Goal: Transaction & Acquisition: Purchase product/service

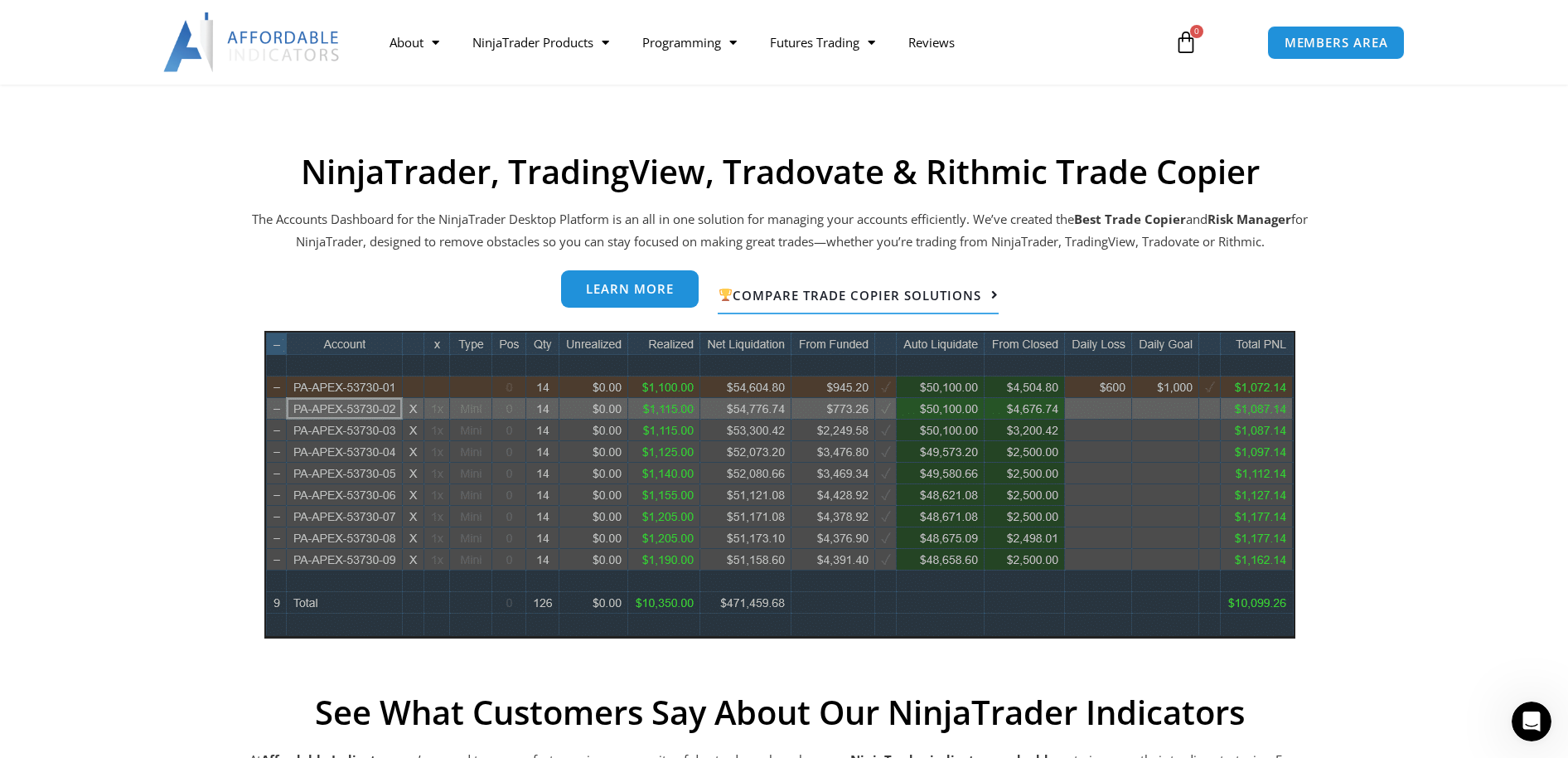
scroll to position [497, 0]
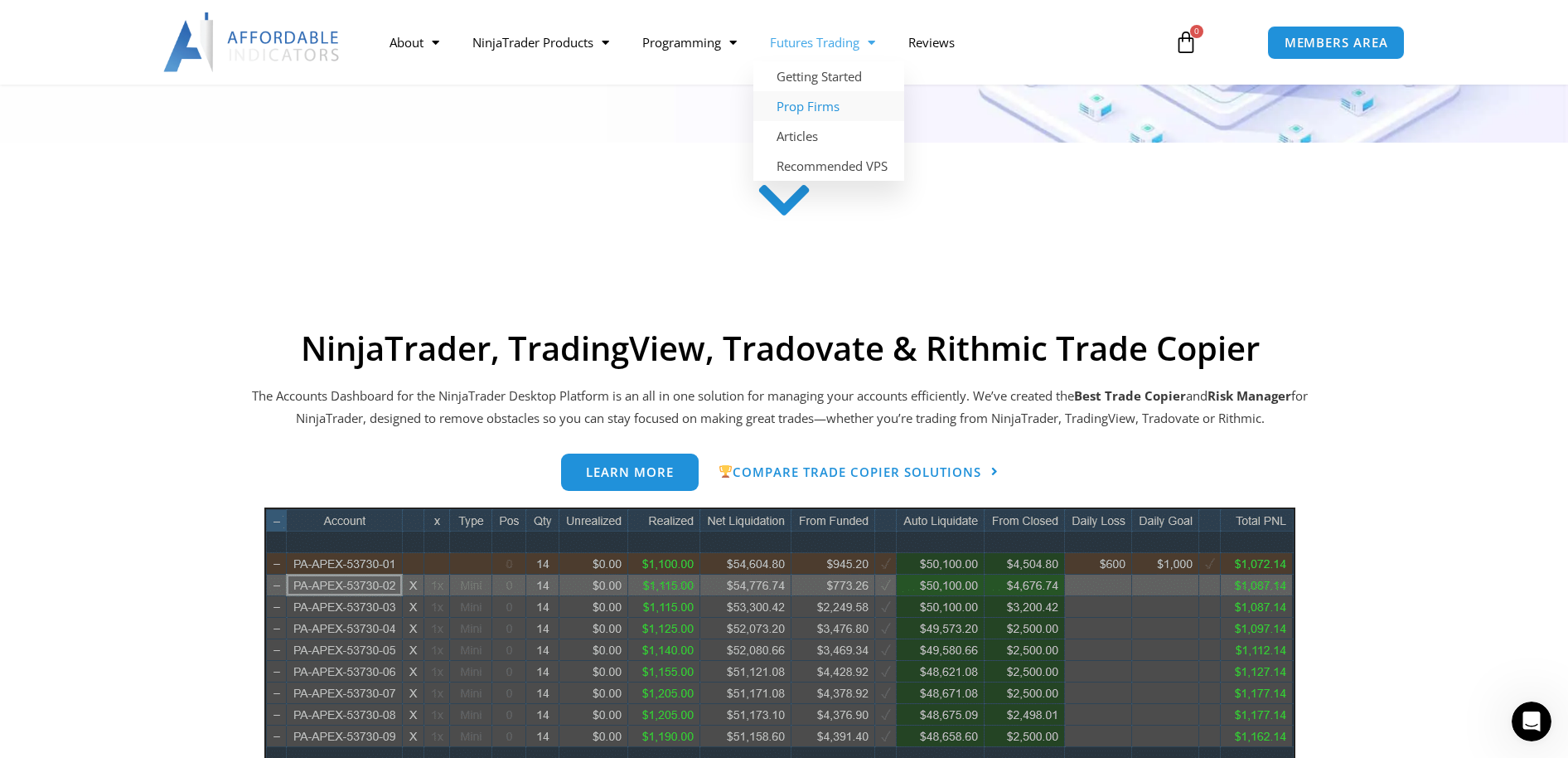
click at [811, 111] on link "Prop Firms" at bounding box center [829, 106] width 151 height 30
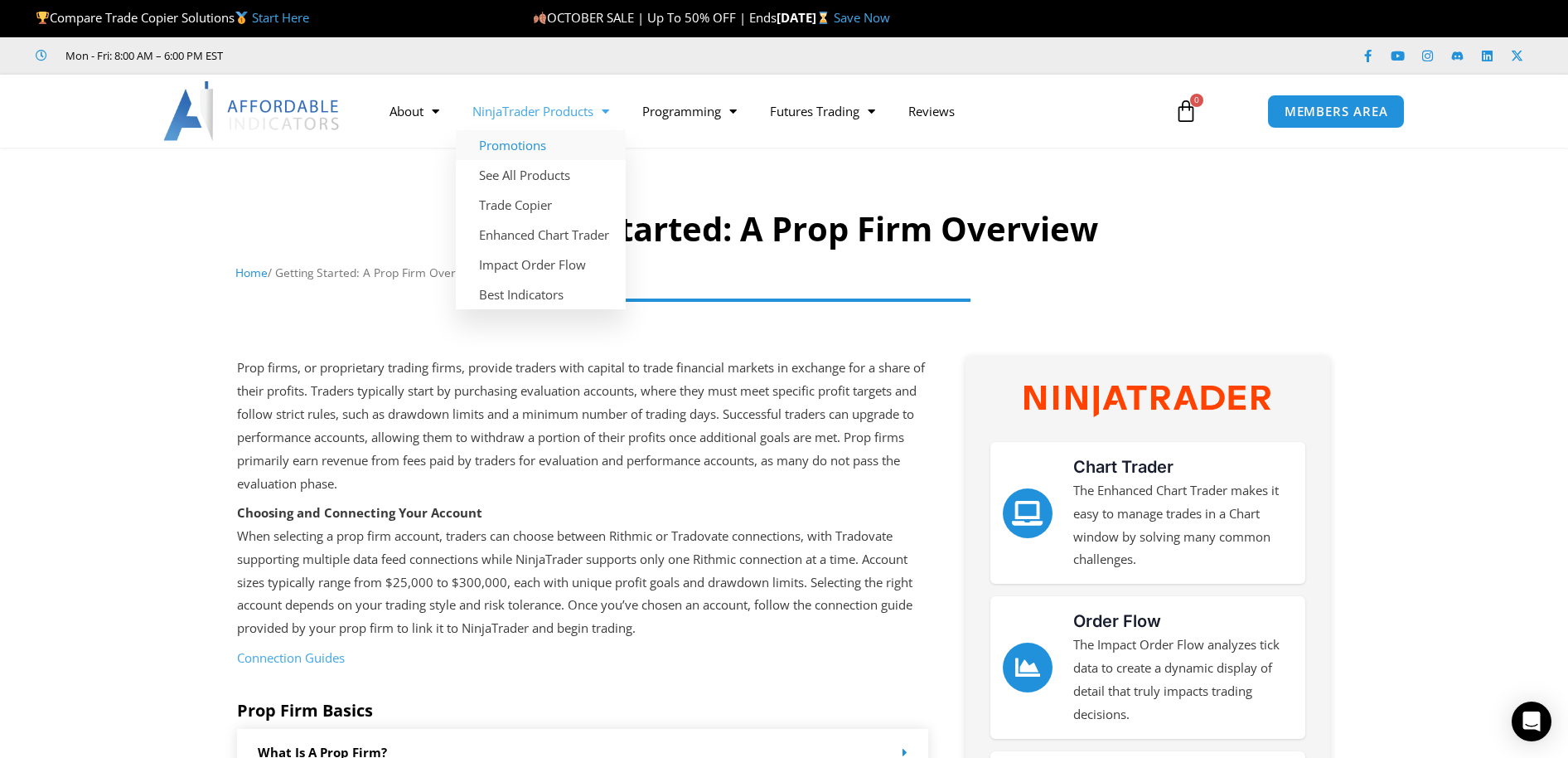
click at [504, 145] on link "Promotions" at bounding box center [540, 145] width 170 height 30
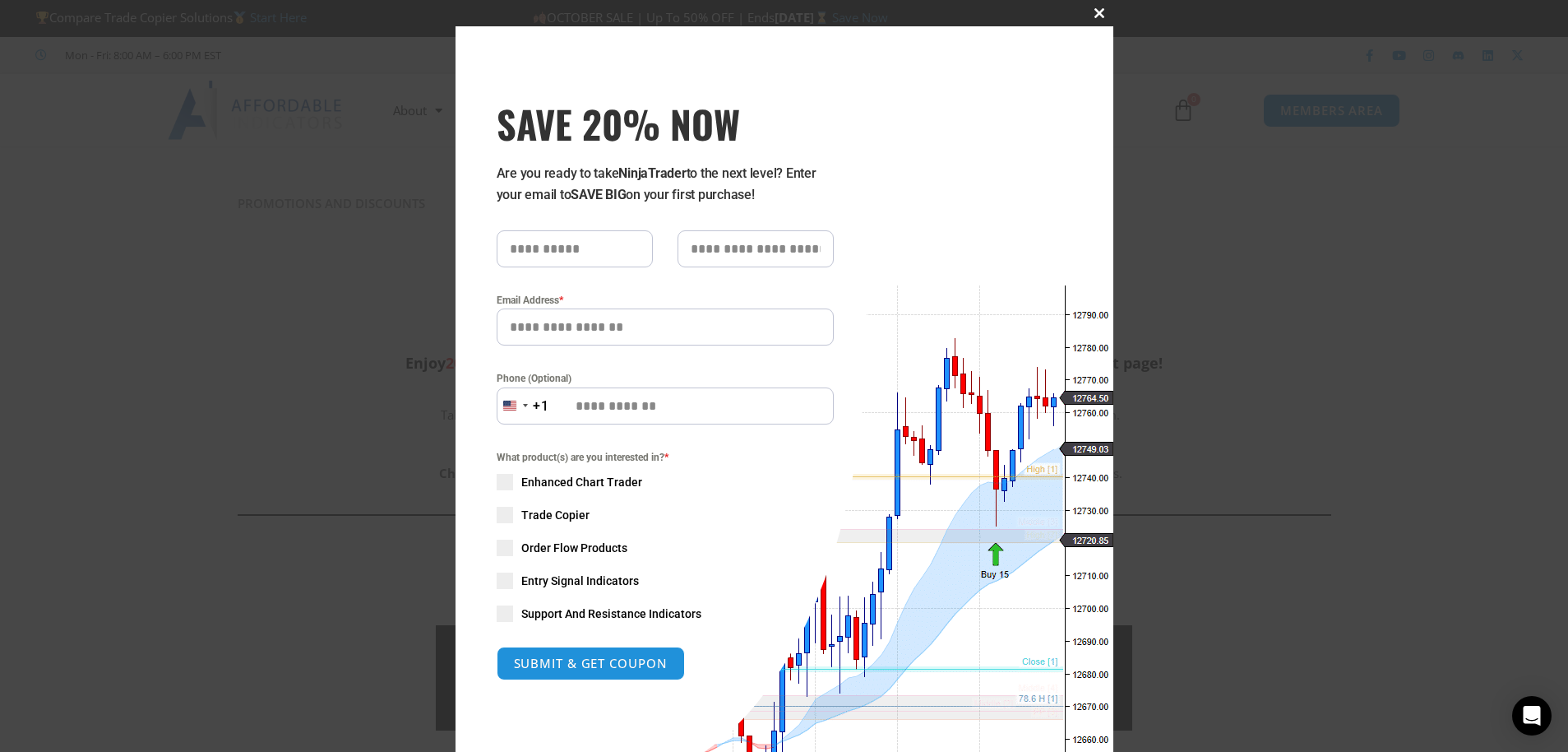
click at [1099, 13] on span "SAVE 20% NOW popup" at bounding box center [1100, 13] width 27 height 10
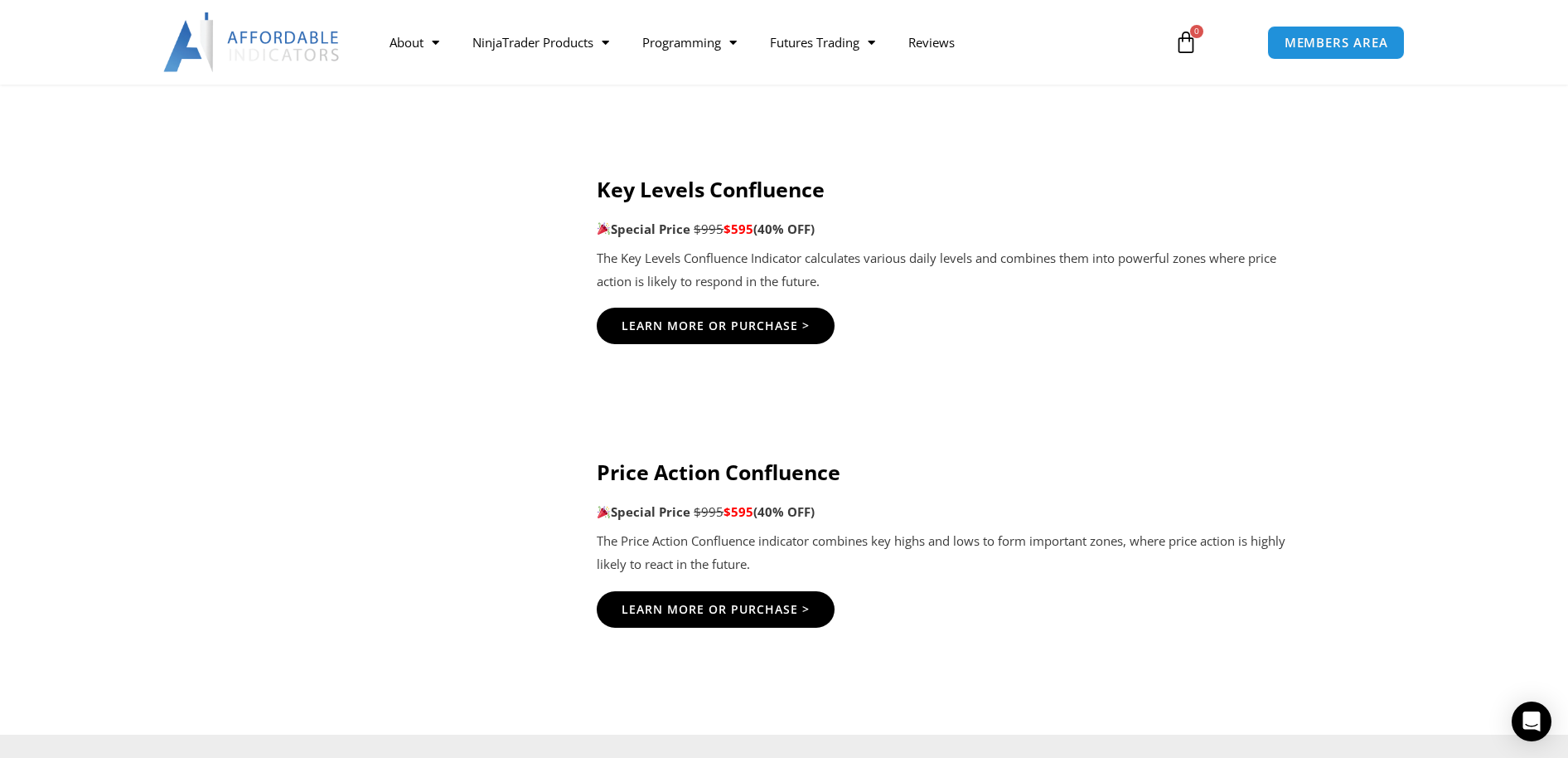
scroll to position [2691, 0]
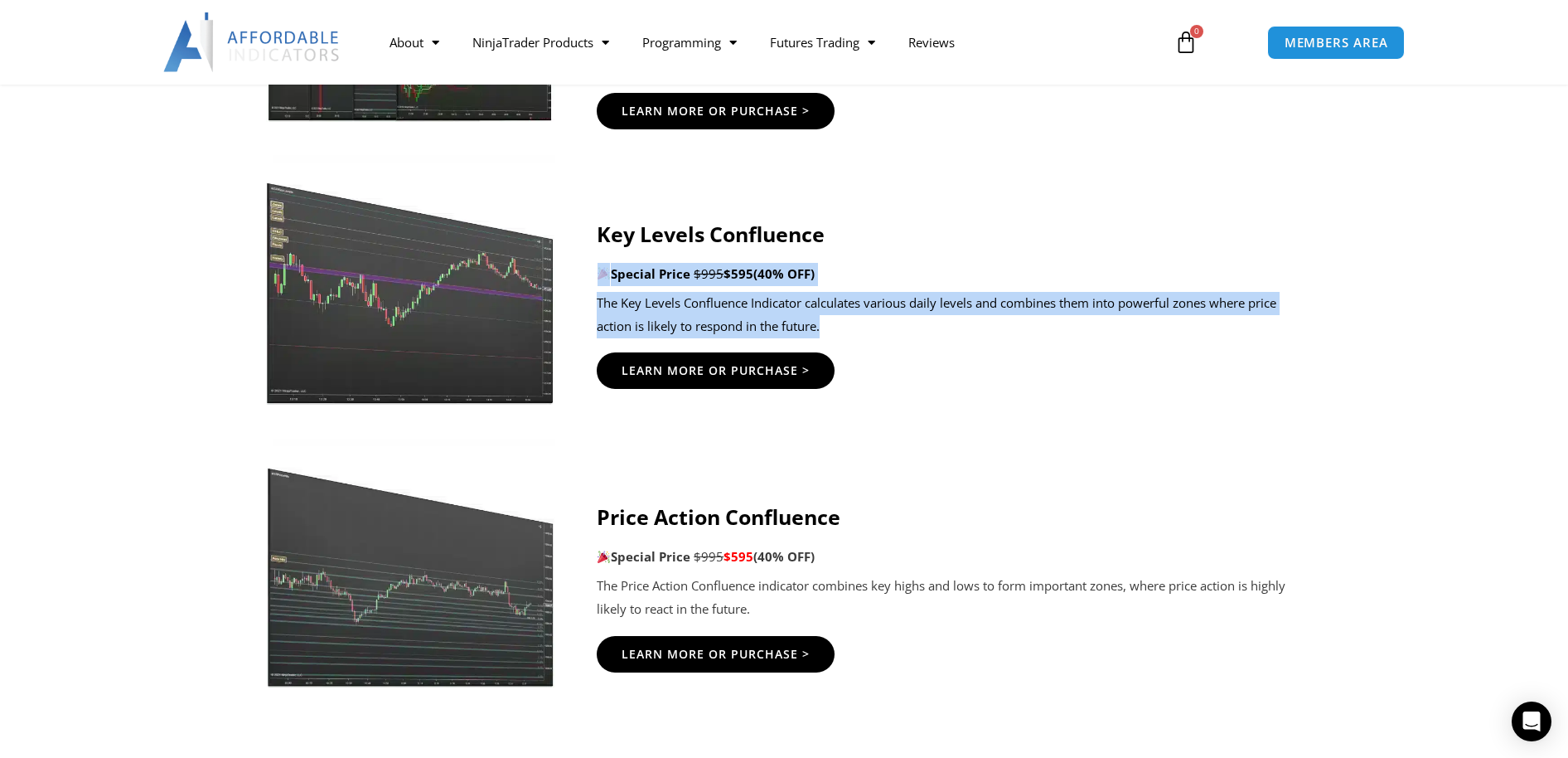
drag, startPoint x: 827, startPoint y: 334, endPoint x: 602, endPoint y: 260, distance: 236.9
click at [602, 260] on div "Key Levels Confluence Special Price $995 $595 (40% OFF) The Key Levels Confluen…" at bounding box center [949, 279] width 705 height 117
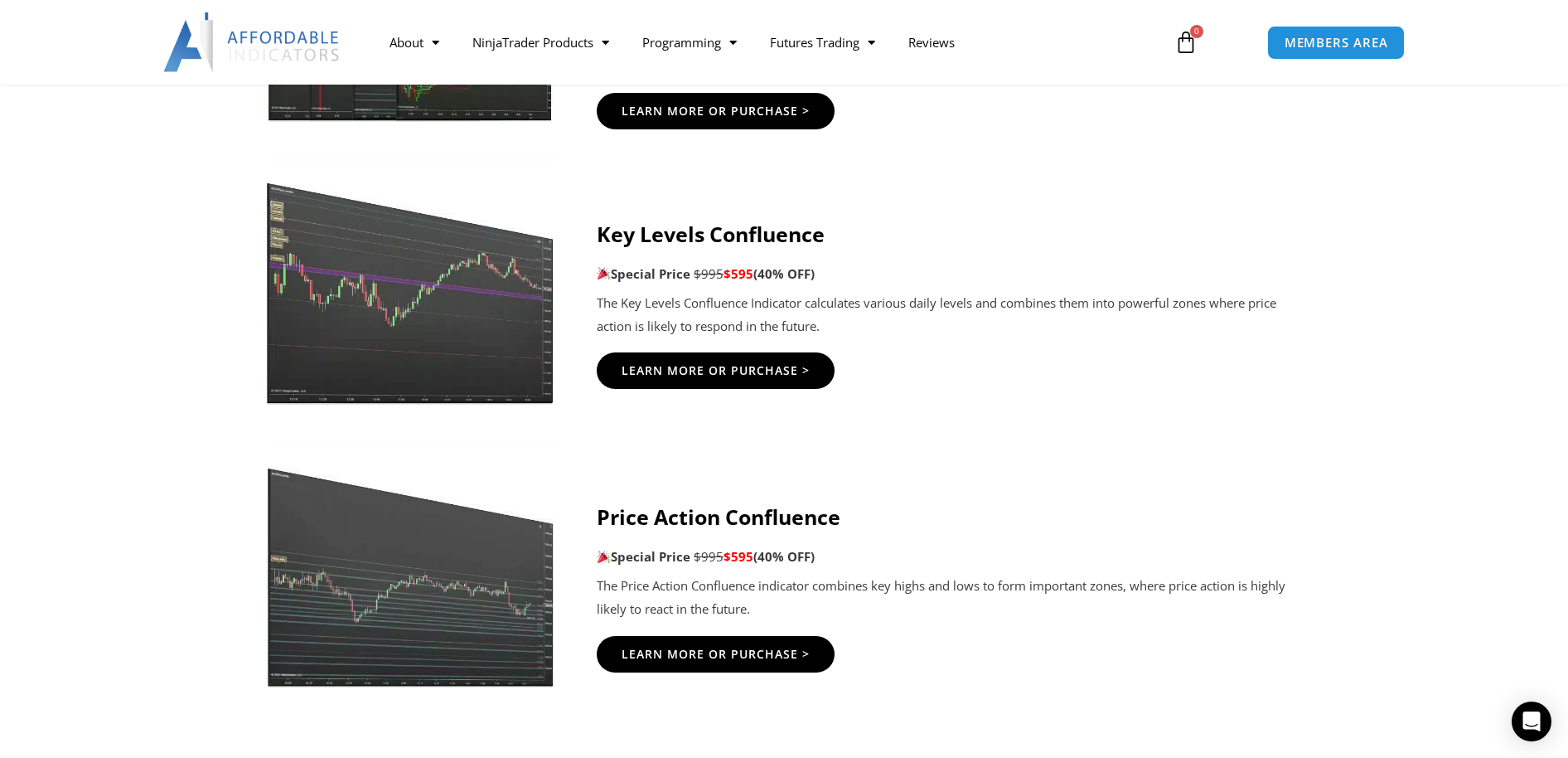
click at [973, 388] on div "Learn More Or Purchase >" at bounding box center [949, 371] width 705 height 37
